Goal: Task Accomplishment & Management: Manage account settings

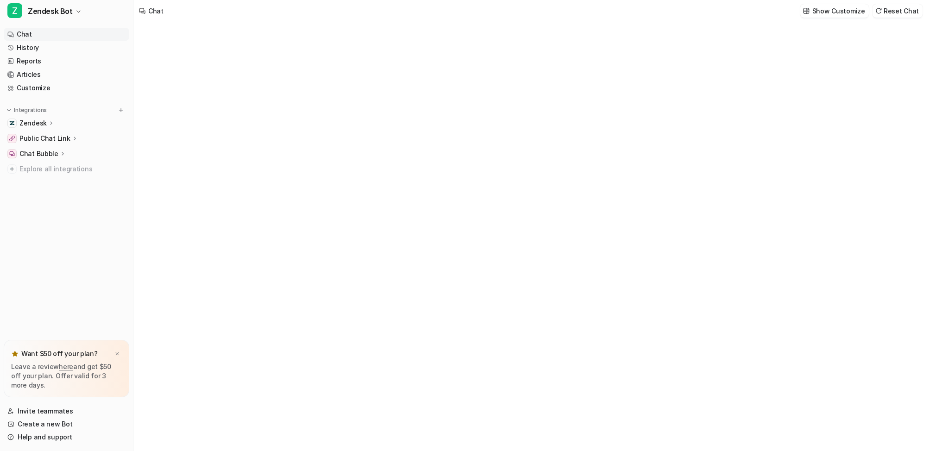
type textarea "**********"
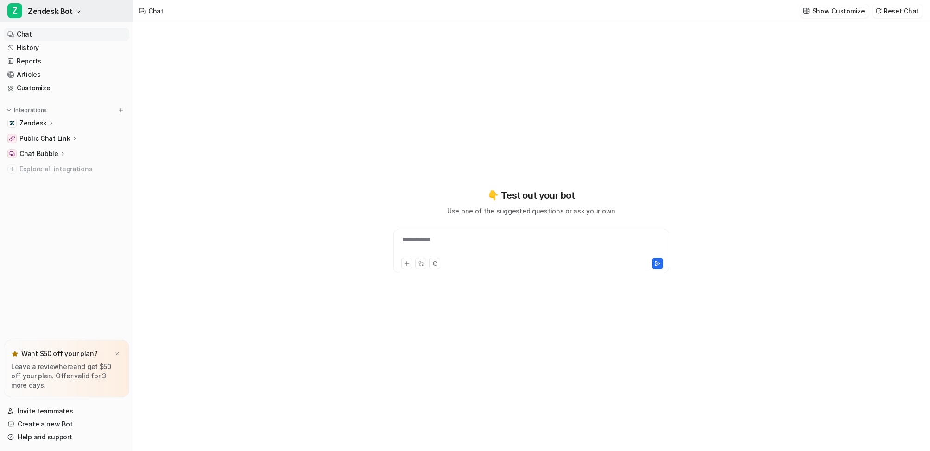
click at [56, 15] on span "Zendesk Bot" at bounding box center [50, 11] width 45 height 13
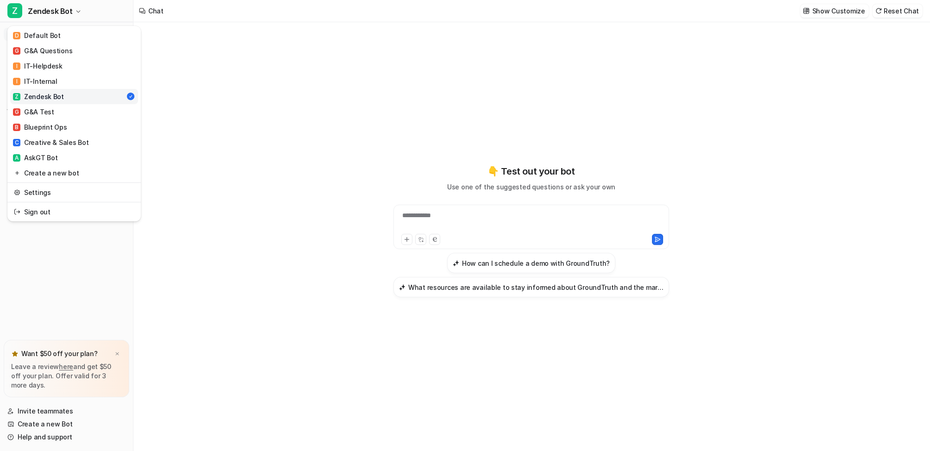
click at [44, 95] on div "Z Zendesk Bot" at bounding box center [38, 97] width 51 height 10
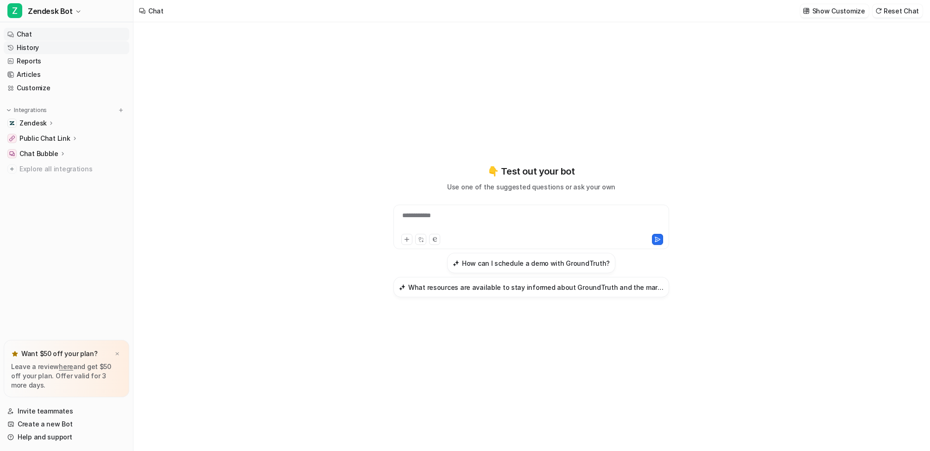
click at [25, 51] on link "History" at bounding box center [67, 47] width 126 height 13
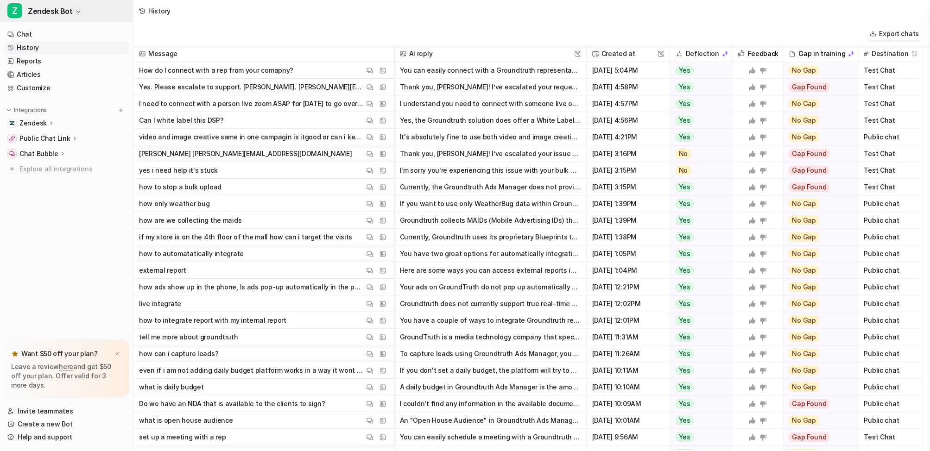
click at [47, 10] on span "Zendesk Bot" at bounding box center [50, 11] width 45 height 13
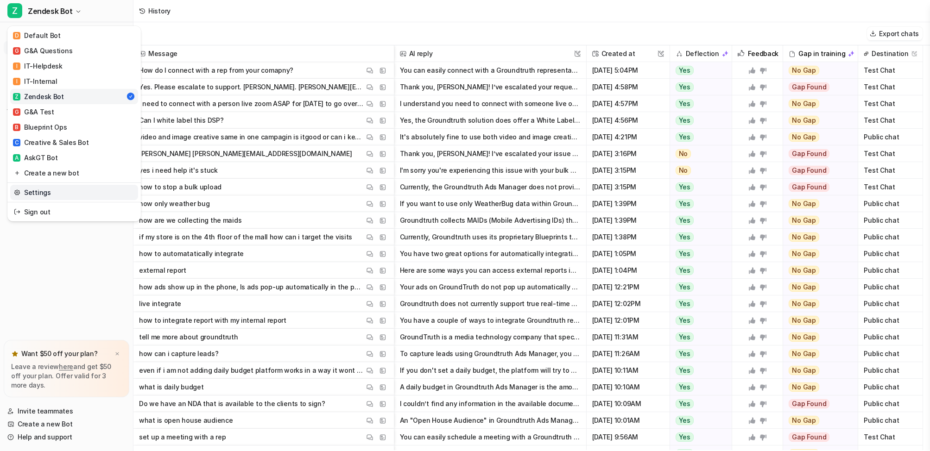
click at [43, 191] on link "Settings" at bounding box center [74, 192] width 128 height 15
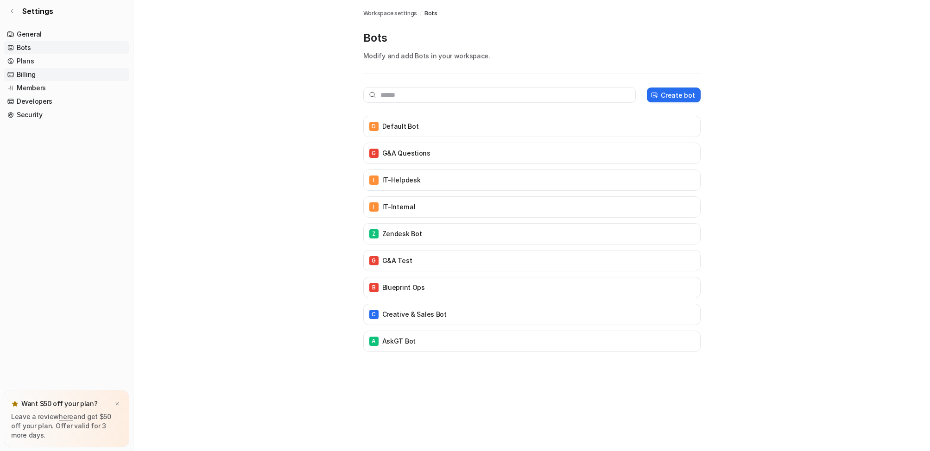
click at [32, 75] on link "Billing" at bounding box center [67, 74] width 126 height 13
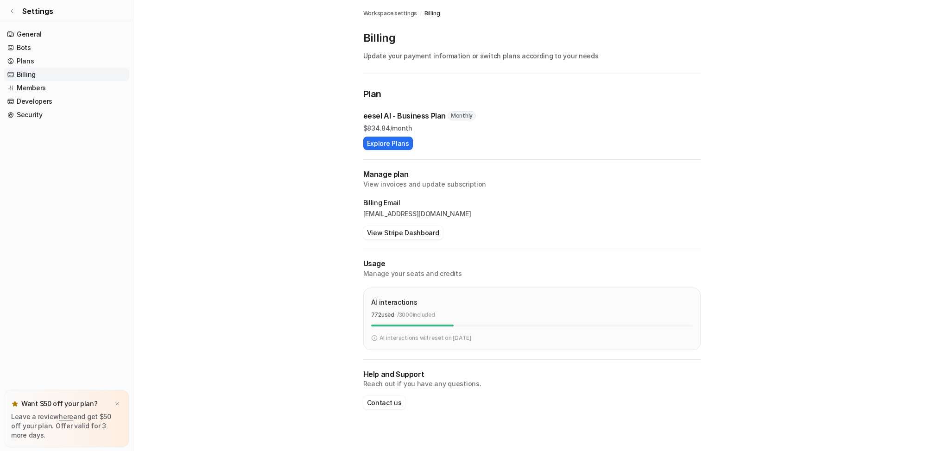
drag, startPoint x: 565, startPoint y: 262, endPoint x: 560, endPoint y: 263, distance: 5.2
click at [565, 263] on p "Usage" at bounding box center [531, 264] width 337 height 11
click at [14, 9] on icon at bounding box center [12, 11] width 6 height 6
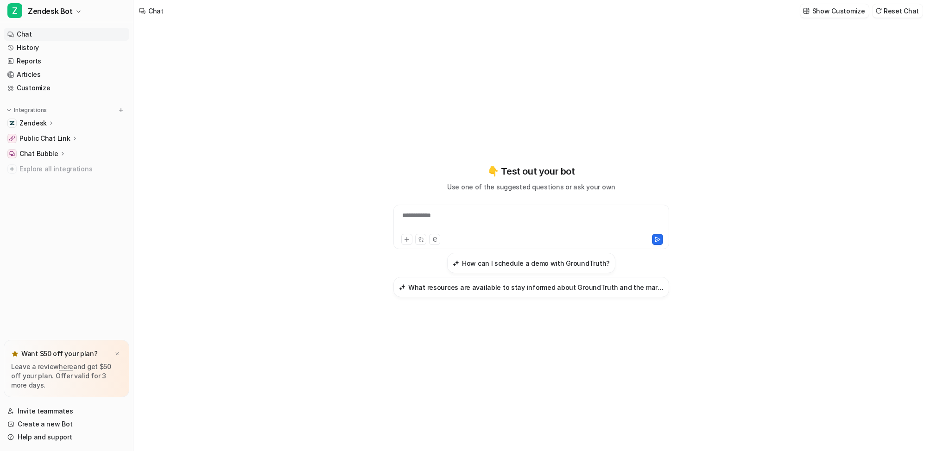
click at [529, 359] on div "**********" at bounding box center [531, 231] width 341 height 316
click at [41, 6] on span "Zendesk Bot" at bounding box center [50, 11] width 45 height 13
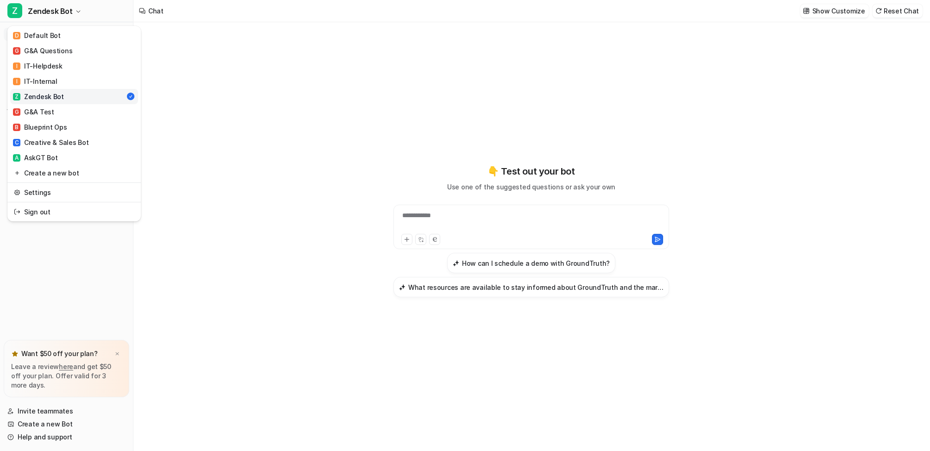
click at [68, 97] on link "Z Zendesk Bot" at bounding box center [74, 96] width 128 height 15
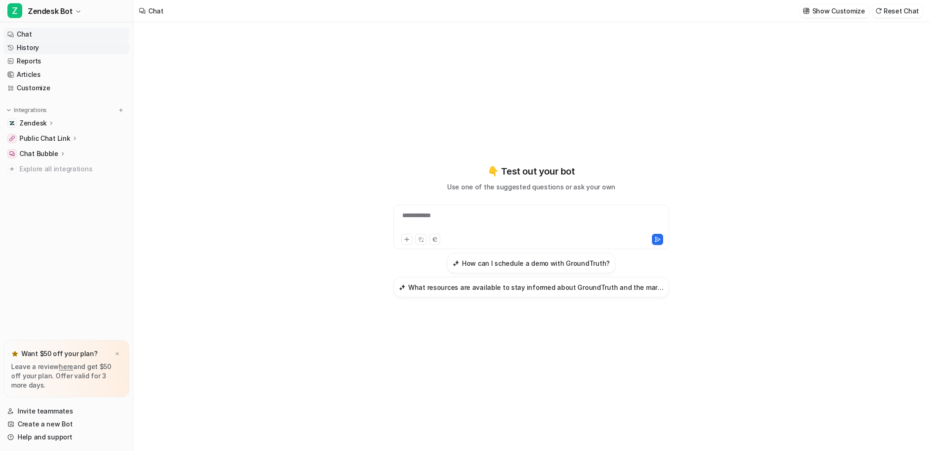
click at [28, 45] on link "History" at bounding box center [67, 47] width 126 height 13
